Goal: Task Accomplishment & Management: Complete application form

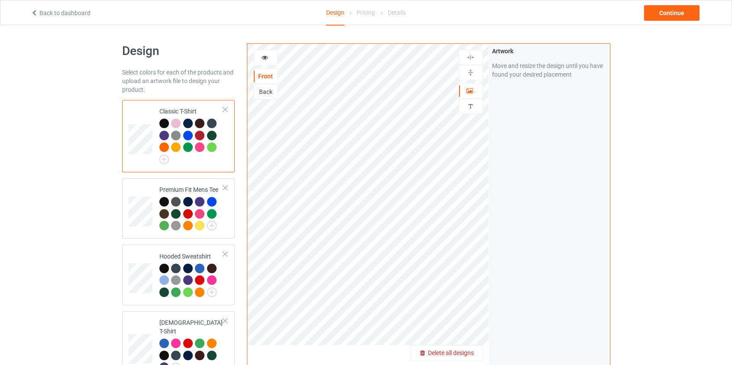
click at [466, 351] on span "Delete all designs" at bounding box center [451, 352] width 46 height 7
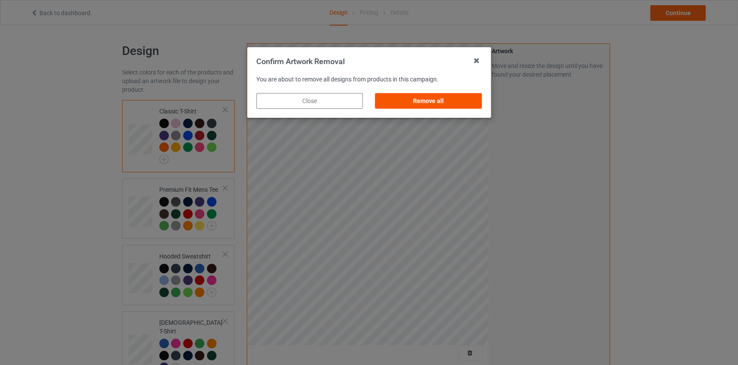
click at [455, 101] on div "Remove all" at bounding box center [428, 101] width 106 height 16
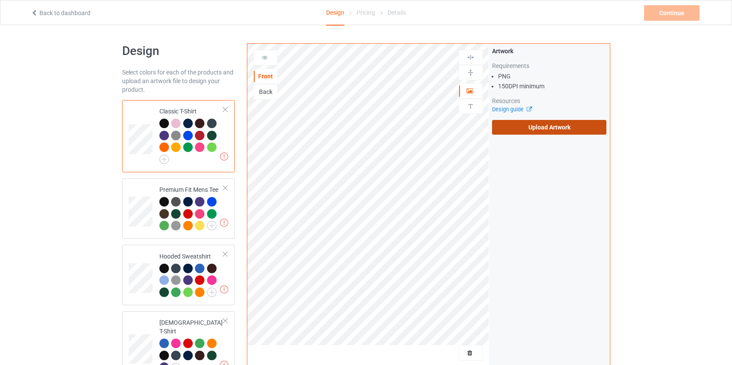
click at [560, 129] on label "Upload Artwork" at bounding box center [549, 127] width 115 height 15
click at [0, 0] on input "Upload Artwork" at bounding box center [0, 0] width 0 height 0
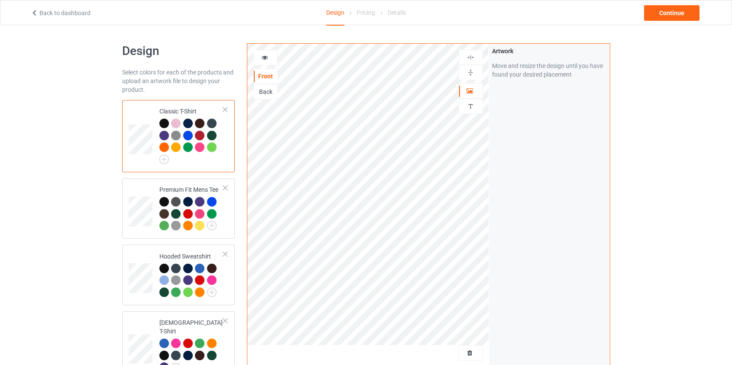
click at [273, 95] on div "Back" at bounding box center [265, 91] width 23 height 9
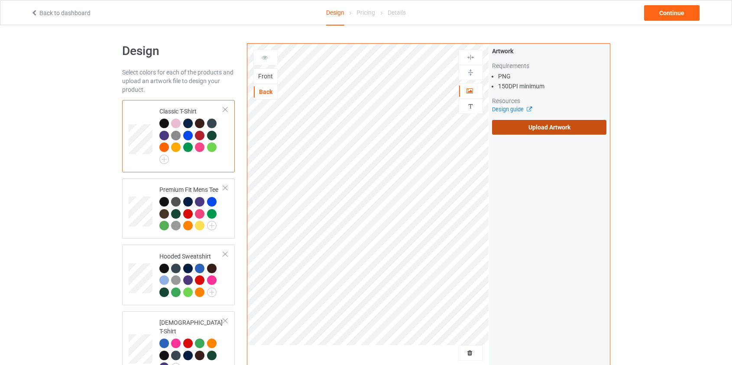
click at [552, 127] on label "Upload Artwork" at bounding box center [549, 127] width 115 height 15
click at [0, 0] on input "Upload Artwork" at bounding box center [0, 0] width 0 height 0
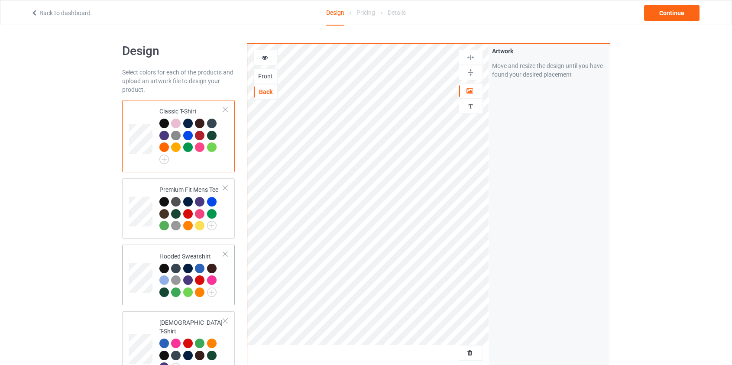
click at [153, 261] on td at bounding box center [142, 275] width 26 height 54
click at [667, 16] on div "Continue" at bounding box center [671, 13] width 55 height 16
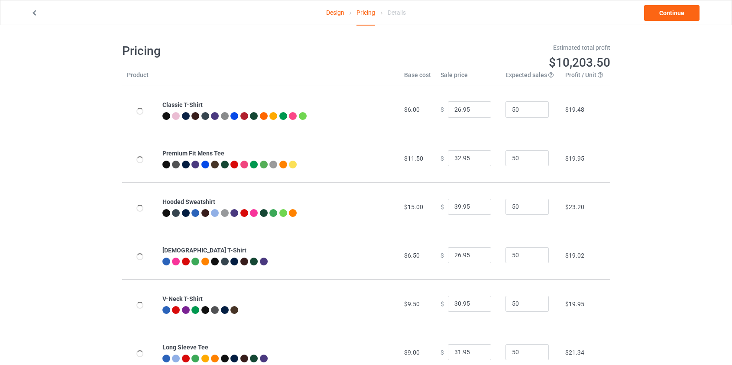
type input "46.95"
type input "39.95"
drag, startPoint x: 455, startPoint y: 205, endPoint x: 416, endPoint y: 209, distance: 39.6
click at [416, 209] on tr "Hooded Sweatshirt $19.00 $ 46.95 50 $25.99" at bounding box center [366, 206] width 488 height 48
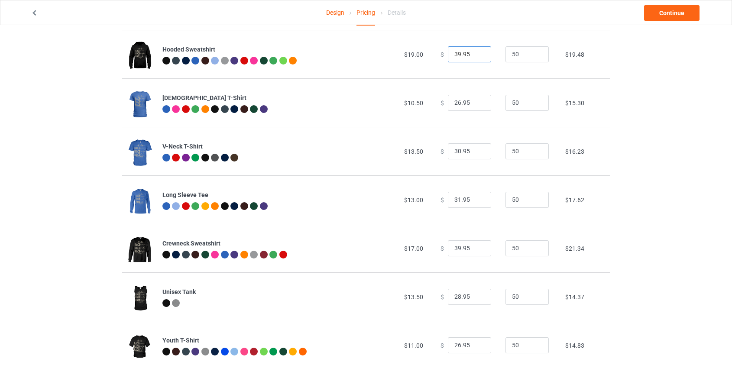
scroll to position [157, 0]
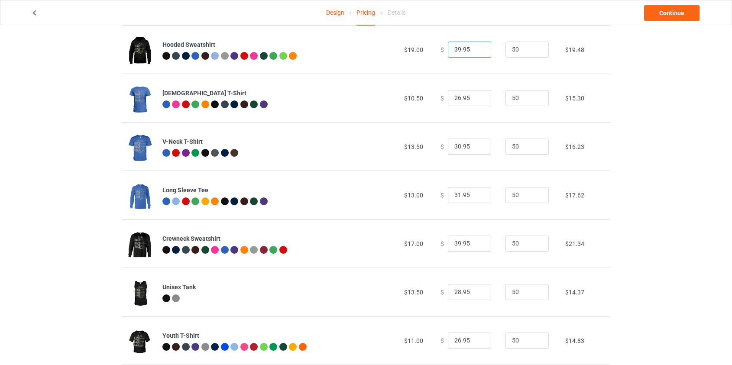
type input "39.95"
click at [452, 245] on input "39.95" at bounding box center [469, 243] width 43 height 16
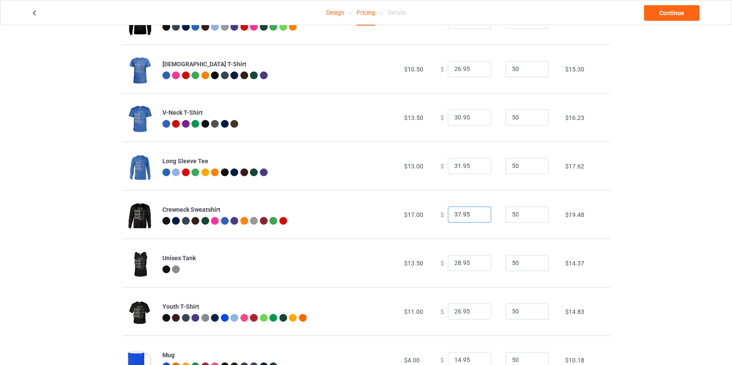
scroll to position [272, 0]
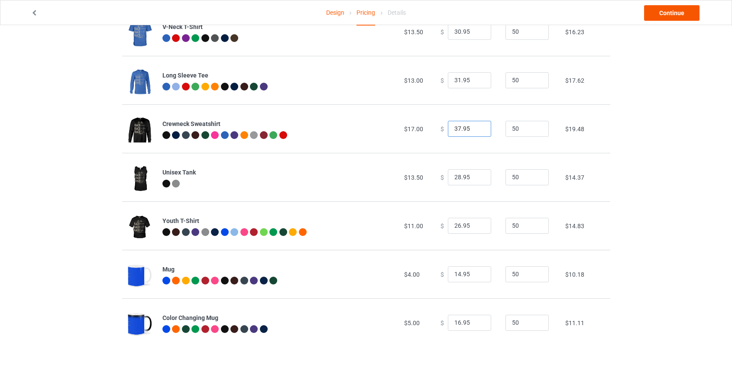
type input "37.95"
click at [671, 11] on link "Continue" at bounding box center [671, 13] width 55 height 16
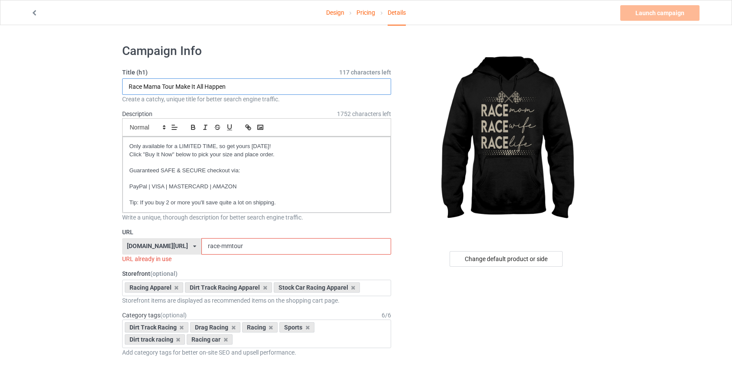
drag, startPoint x: 176, startPoint y: 85, endPoint x: 150, endPoint y: 86, distance: 26.0
click at [150, 86] on input "Race Mama Tour Make It All Happen" at bounding box center [256, 86] width 269 height 16
type input "Race Mom Race Wife Race Life Make It All Happen"
click at [206, 247] on input "race-mmtour" at bounding box center [296, 246] width 190 height 16
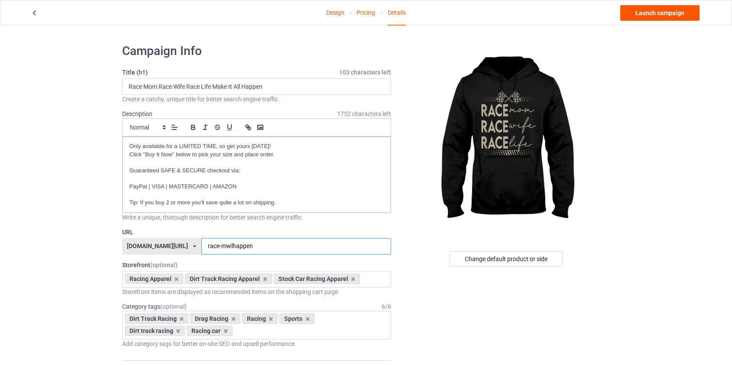
type input "race-mwlhappen"
click at [666, 12] on link "Launch campaign" at bounding box center [659, 13] width 79 height 16
